Goal: Information Seeking & Learning: Compare options

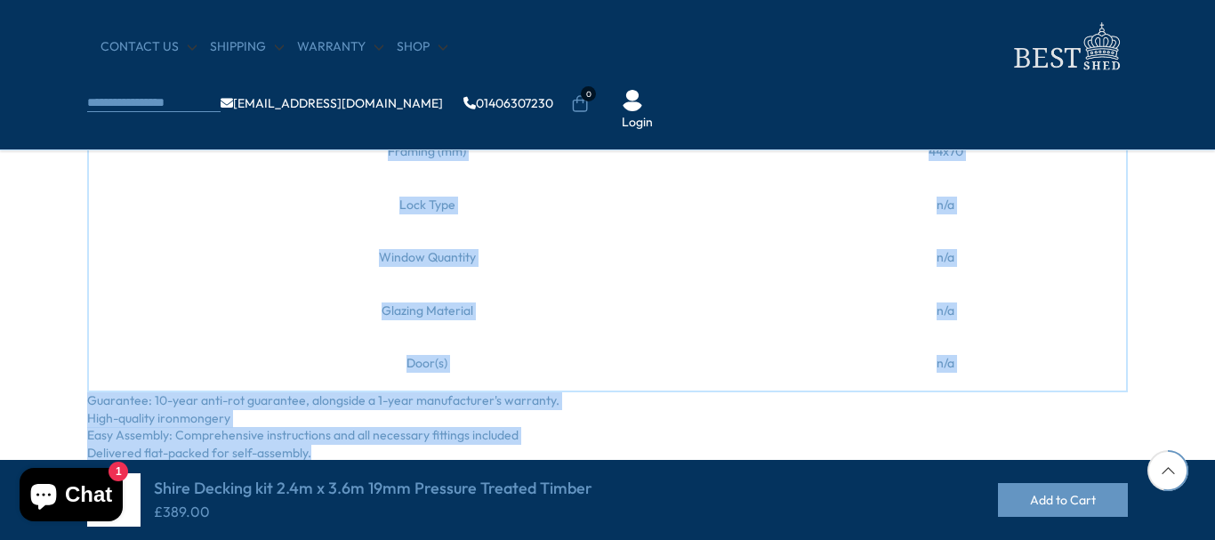
scroll to position [1245, 0]
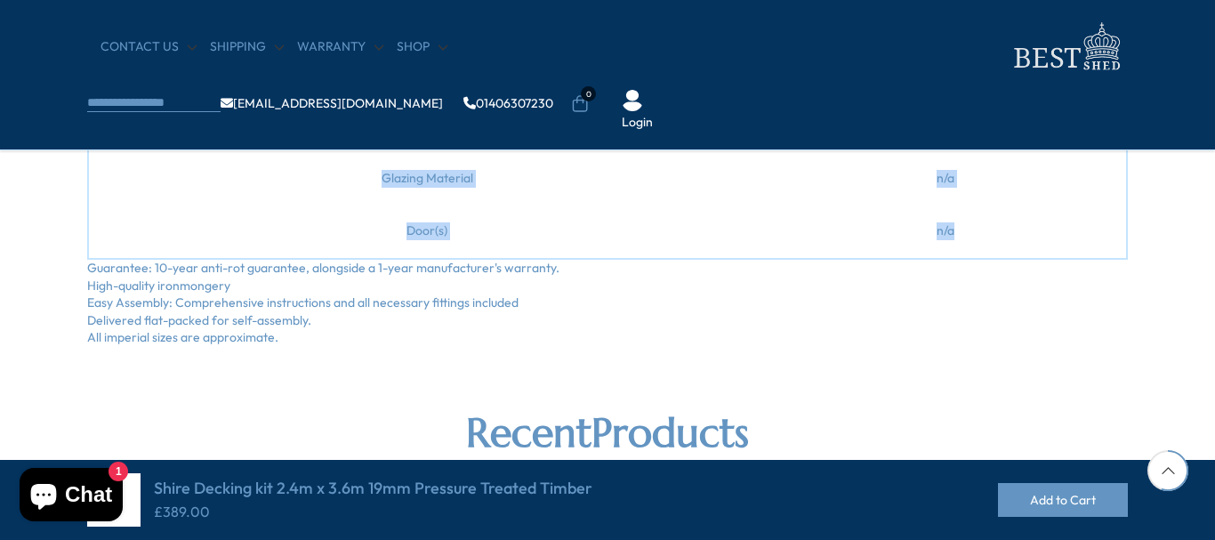
drag, startPoint x: 86, startPoint y: 177, endPoint x: 953, endPoint y: 274, distance: 871.8
copy div "Elevate your outdoor leisure experience with the Decking Kit 2.4m x 3.6m 19mm, …"
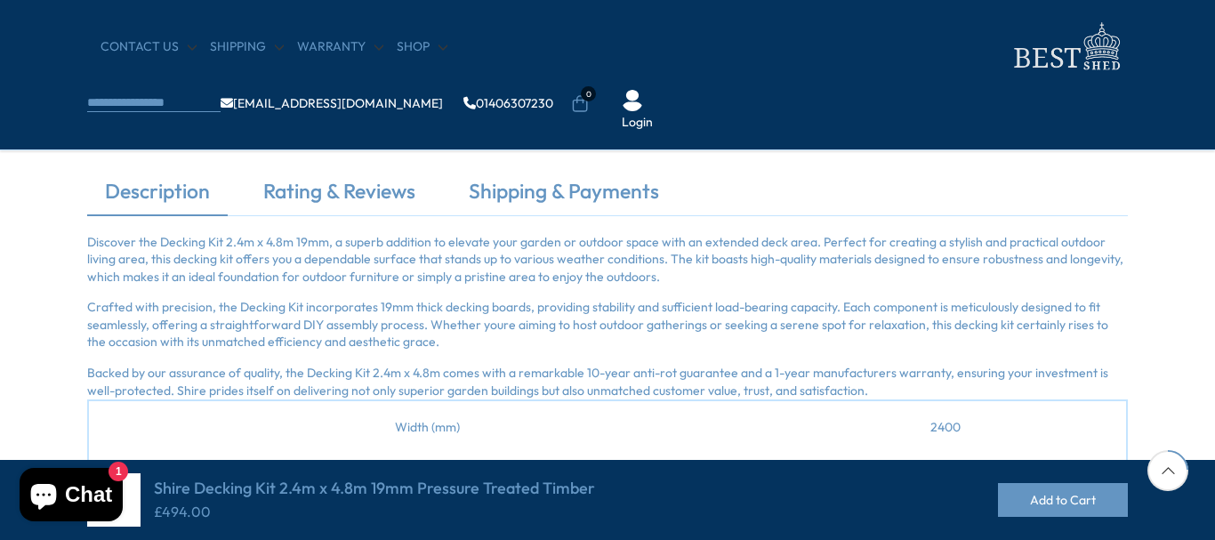
scroll to position [447, 0]
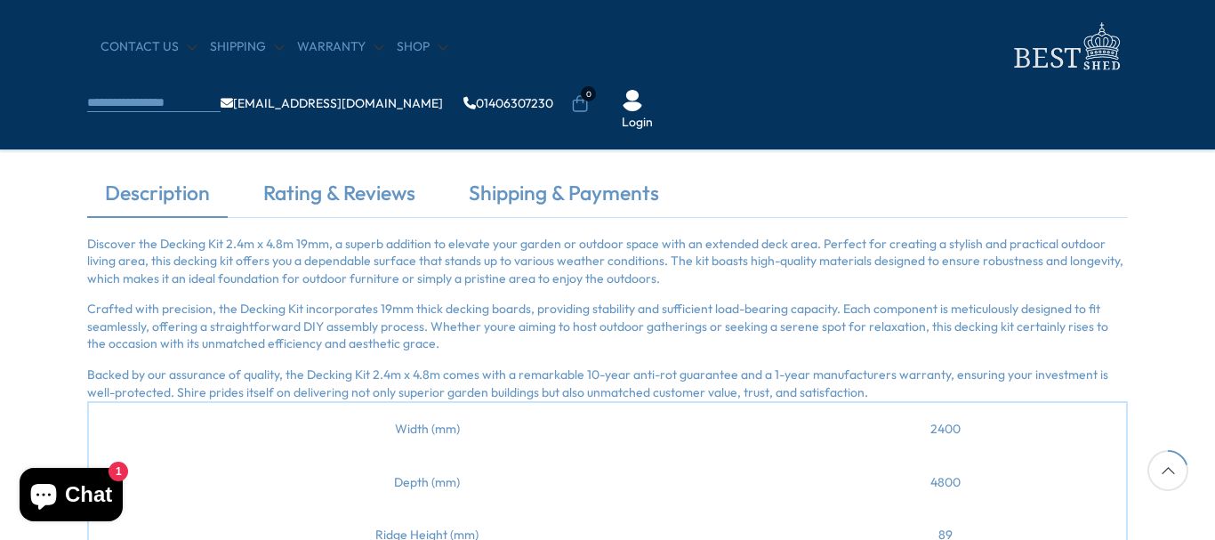
click at [91, 262] on p "Discover the Decking Kit 2.4m x 4.8m 19mm, a superb addition to elevate your ga…" at bounding box center [607, 262] width 1041 height 52
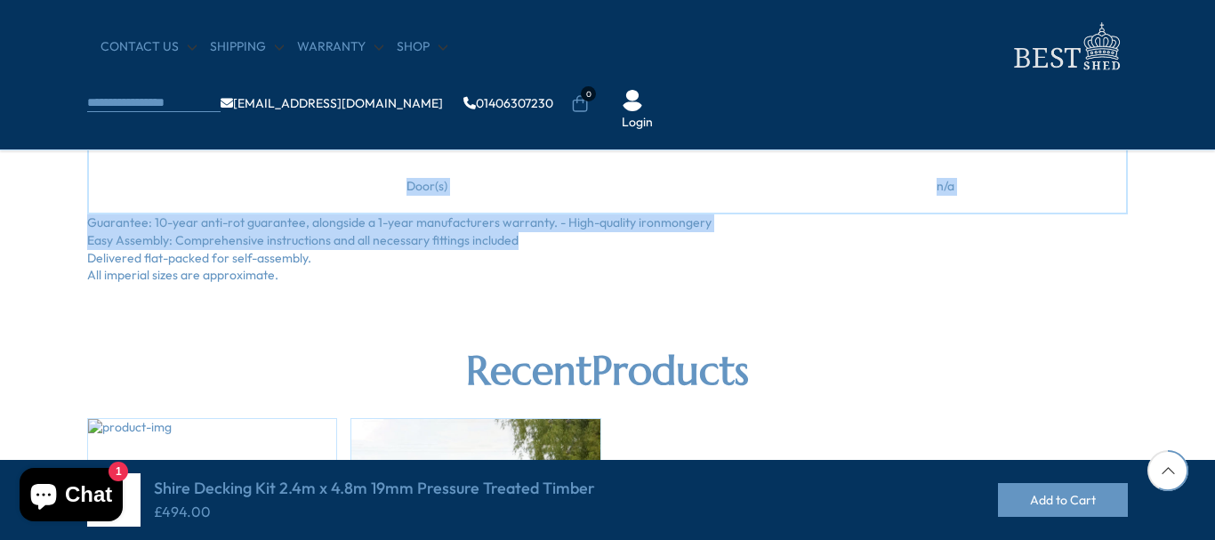
scroll to position [1247, 0]
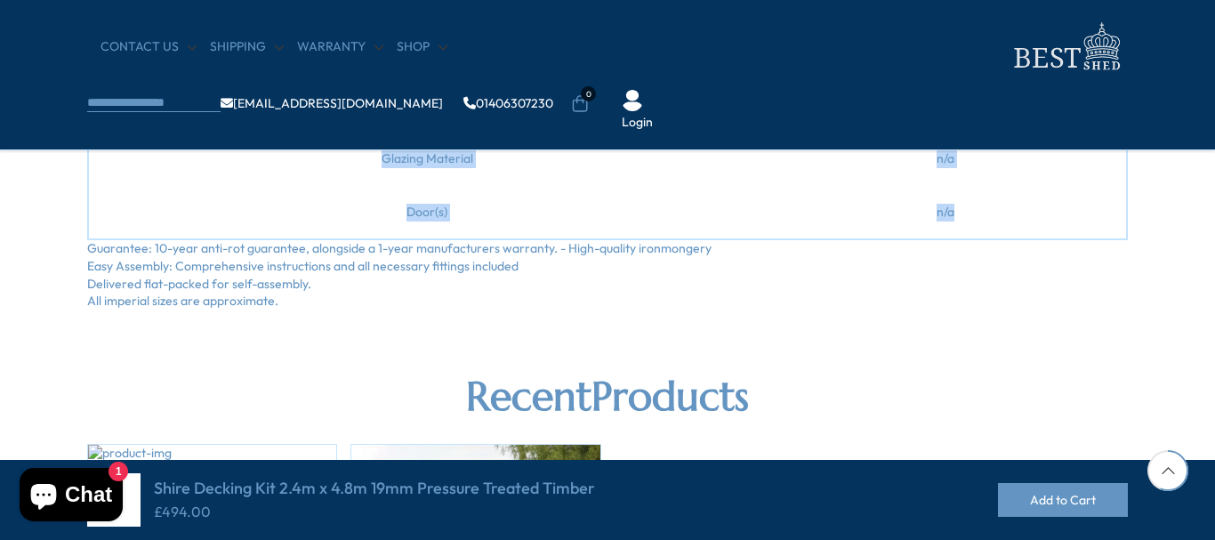
drag, startPoint x: 90, startPoint y: 262, endPoint x: 934, endPoint y: 249, distance: 844.3
copy div "Discover the Decking Kit 2.4m x 4.8m 19mm, a superb addition to elevate your ga…"
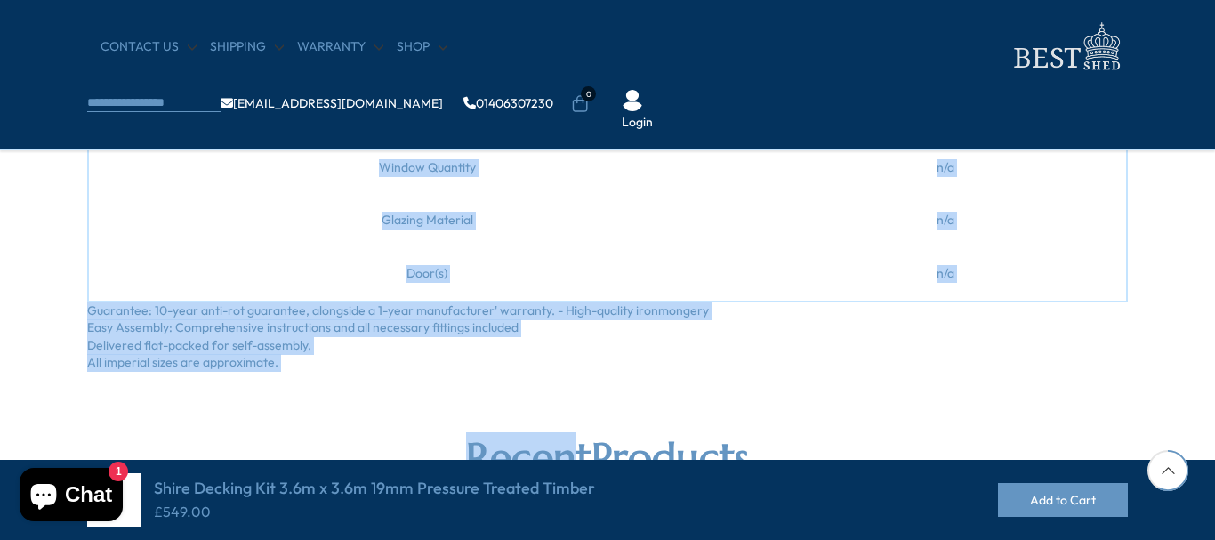
scroll to position [1245, 0]
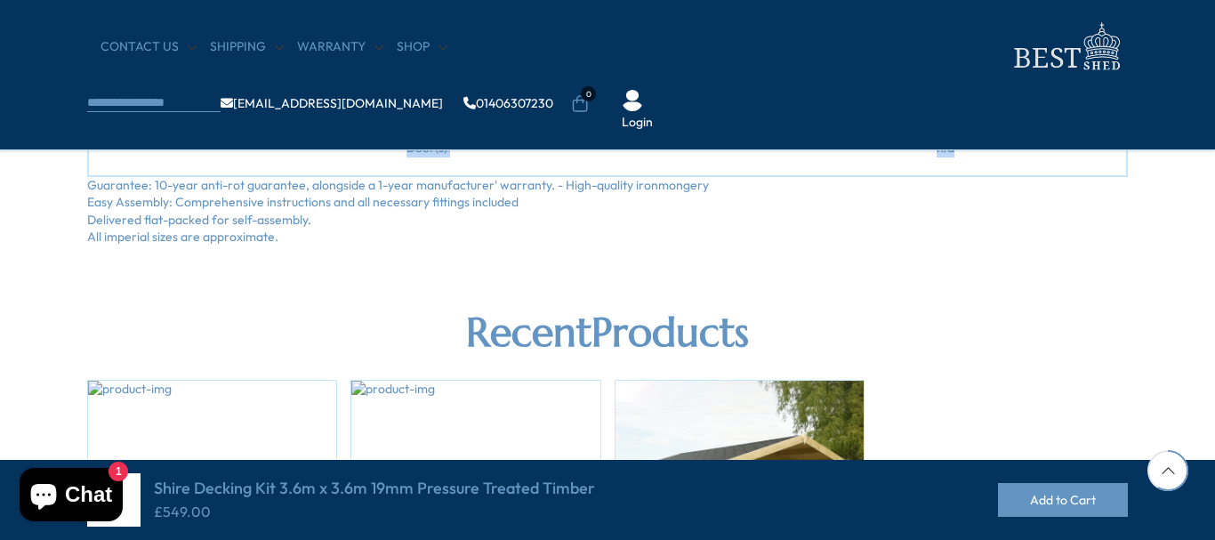
drag, startPoint x: 83, startPoint y: 180, endPoint x: 979, endPoint y: 141, distance: 897.5
copy div "Transform your garden effortlessly with the Decking Kit 3.6m x 3.6m 19mm, now a…"
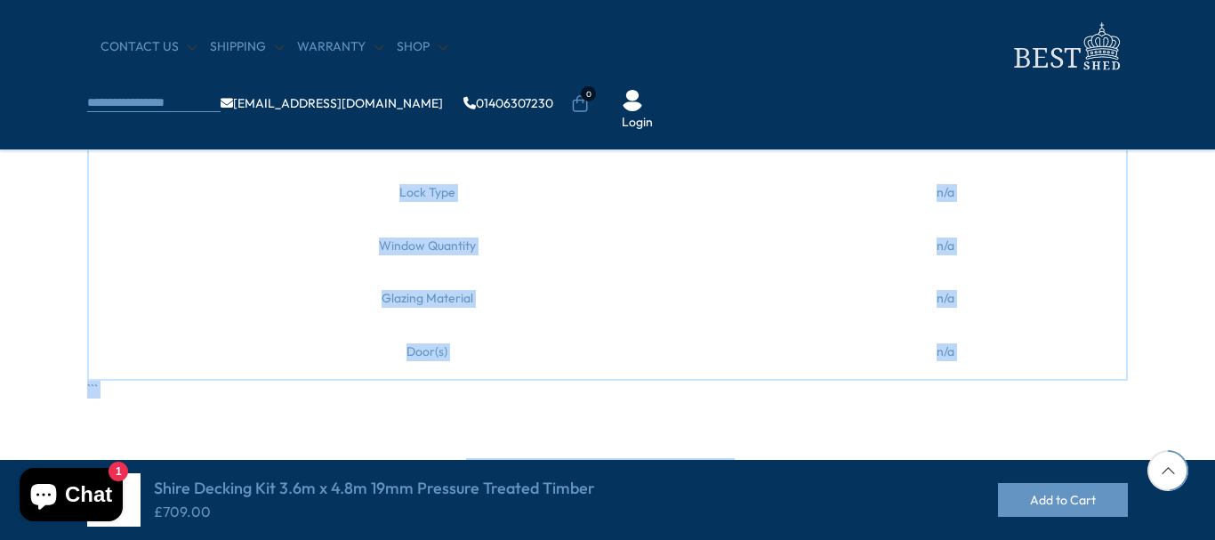
scroll to position [1245, 0]
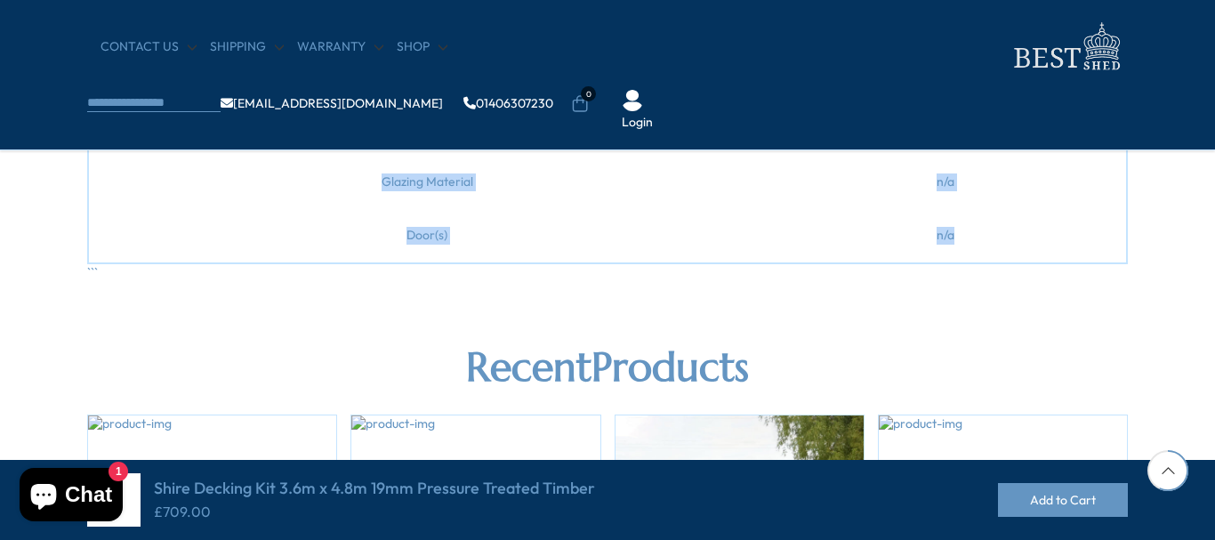
drag, startPoint x: 88, startPoint y: 179, endPoint x: 979, endPoint y: 277, distance: 896.7
copy div "The Decking Kit 3.6m x 4.8m 19mm from Shire offers a robust and stylish additio…"
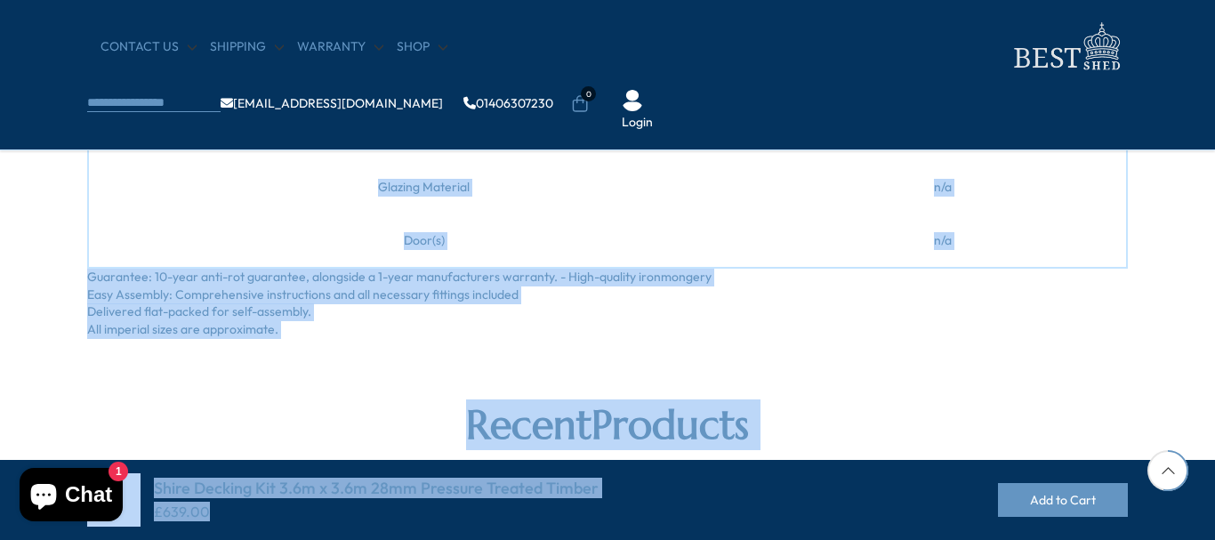
scroll to position [1205, 0]
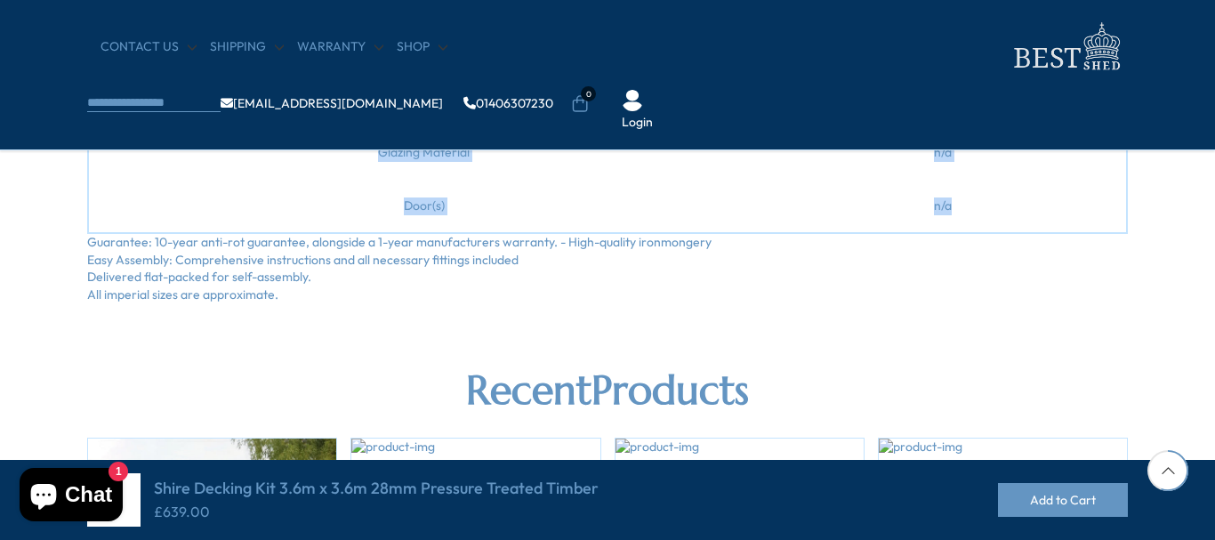
drag, startPoint x: 85, startPoint y: 181, endPoint x: 952, endPoint y: 232, distance: 868.8
copy div "The Decking Kit 3.6m x 3.6m 28mm available from Shire offers a robust and styli…"
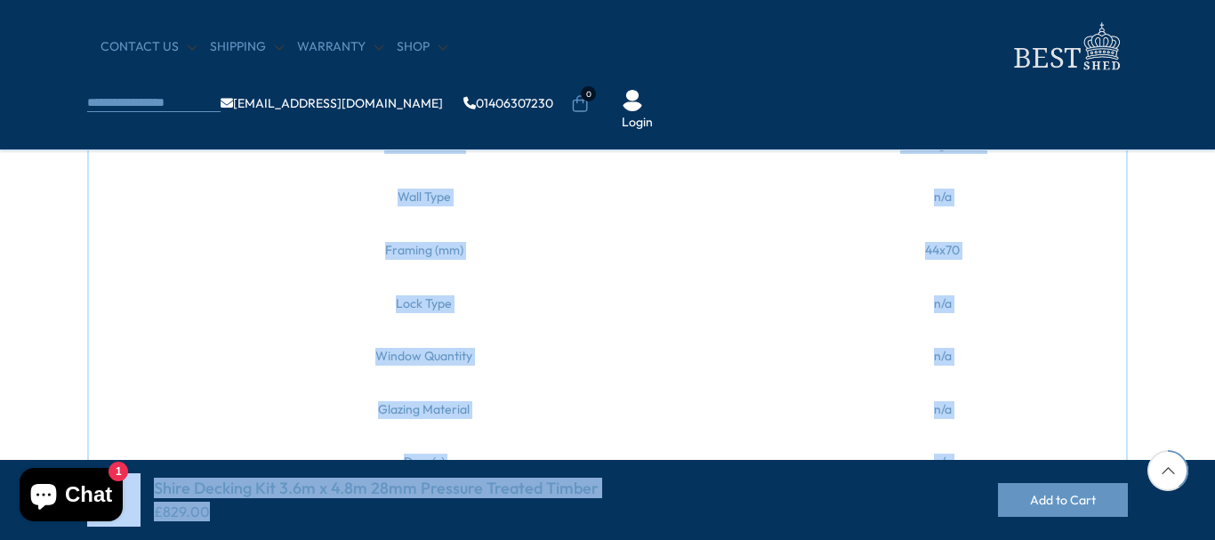
scroll to position [1091, 0]
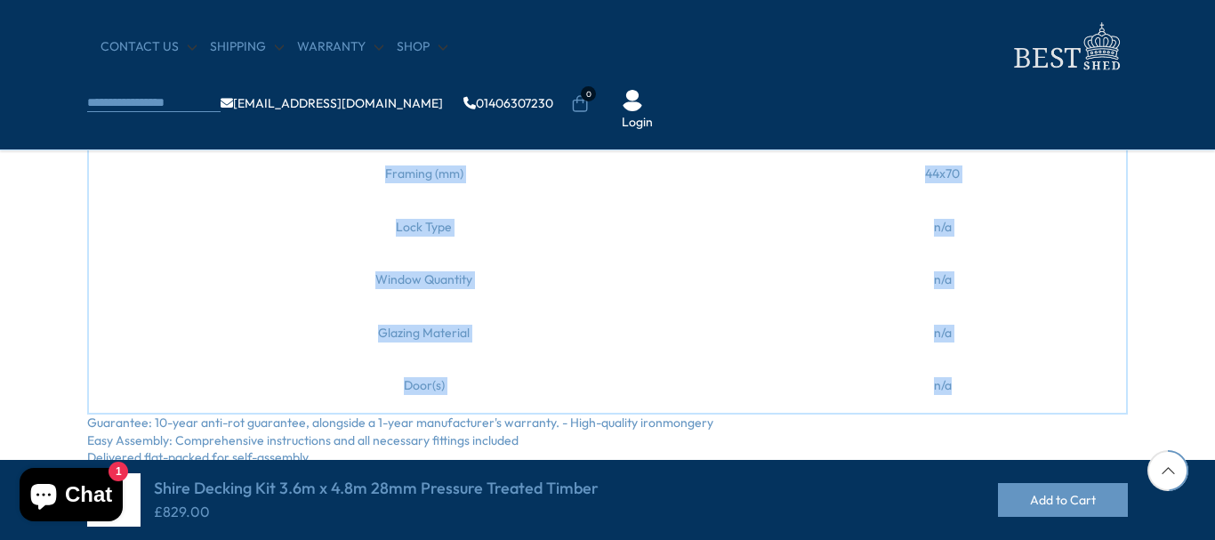
drag, startPoint x: 85, startPoint y: 175, endPoint x: 916, endPoint y: 401, distance: 861.9
click at [916, 401] on div "Description Rating & Reviews Shipping & Payments Introducing the Decking Kit 3.…" at bounding box center [607, 9] width 1067 height 949
copy div "Introducing the Decking Kit 3.6m x 4.8m 28mm, the ideal solution for those look…"
